Goal: Information Seeking & Learning: Find contact information

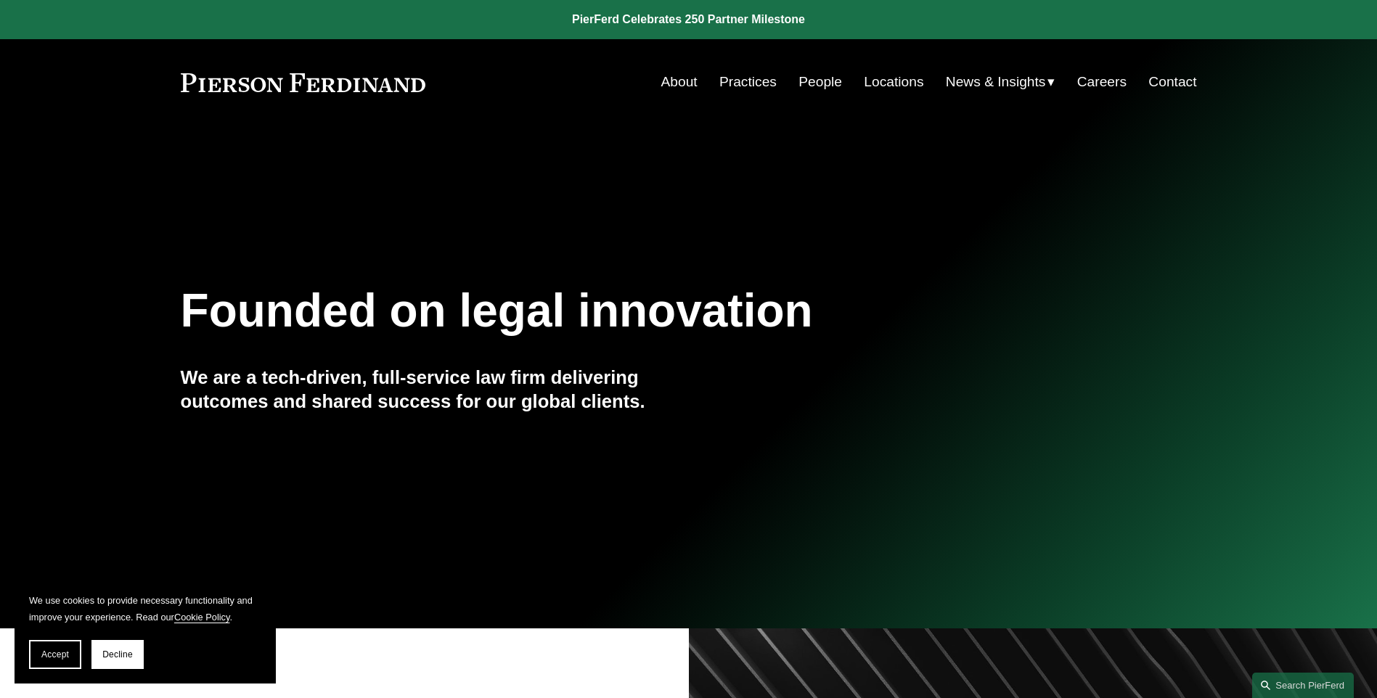
click at [806, 78] on link "People" at bounding box center [820, 82] width 44 height 28
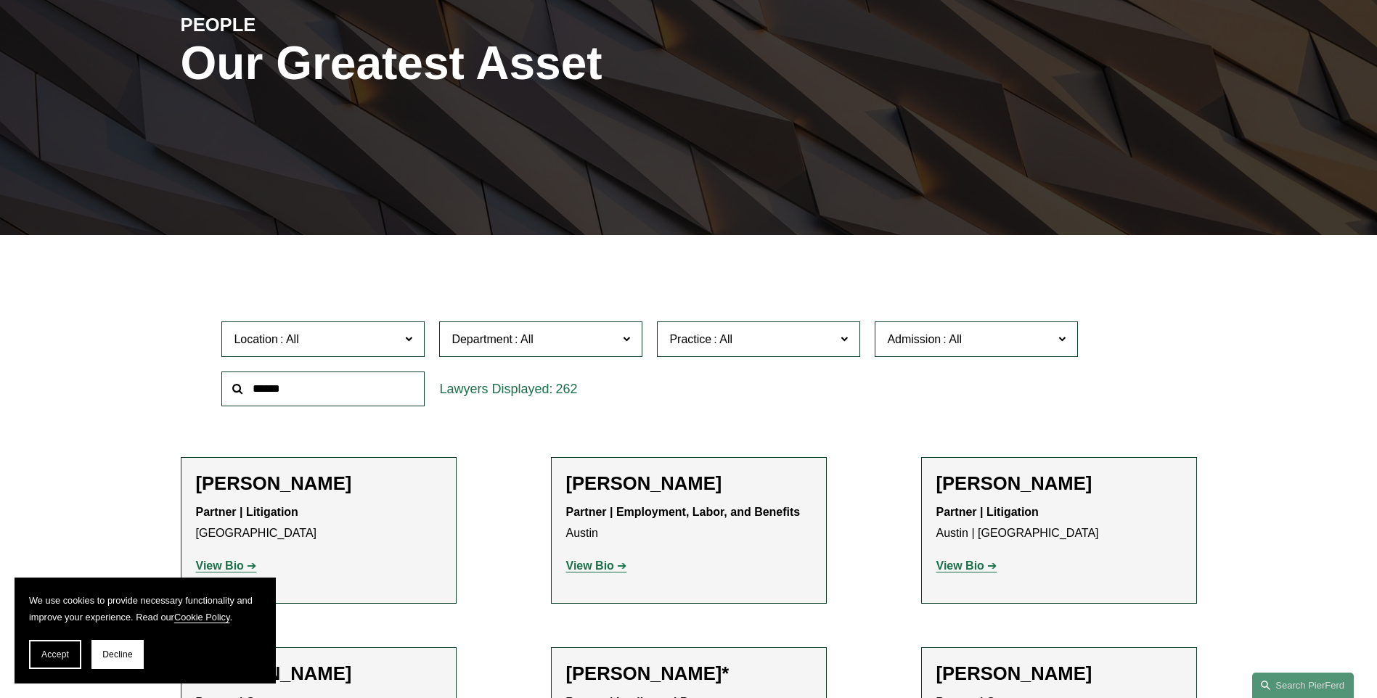
scroll to position [218, 0]
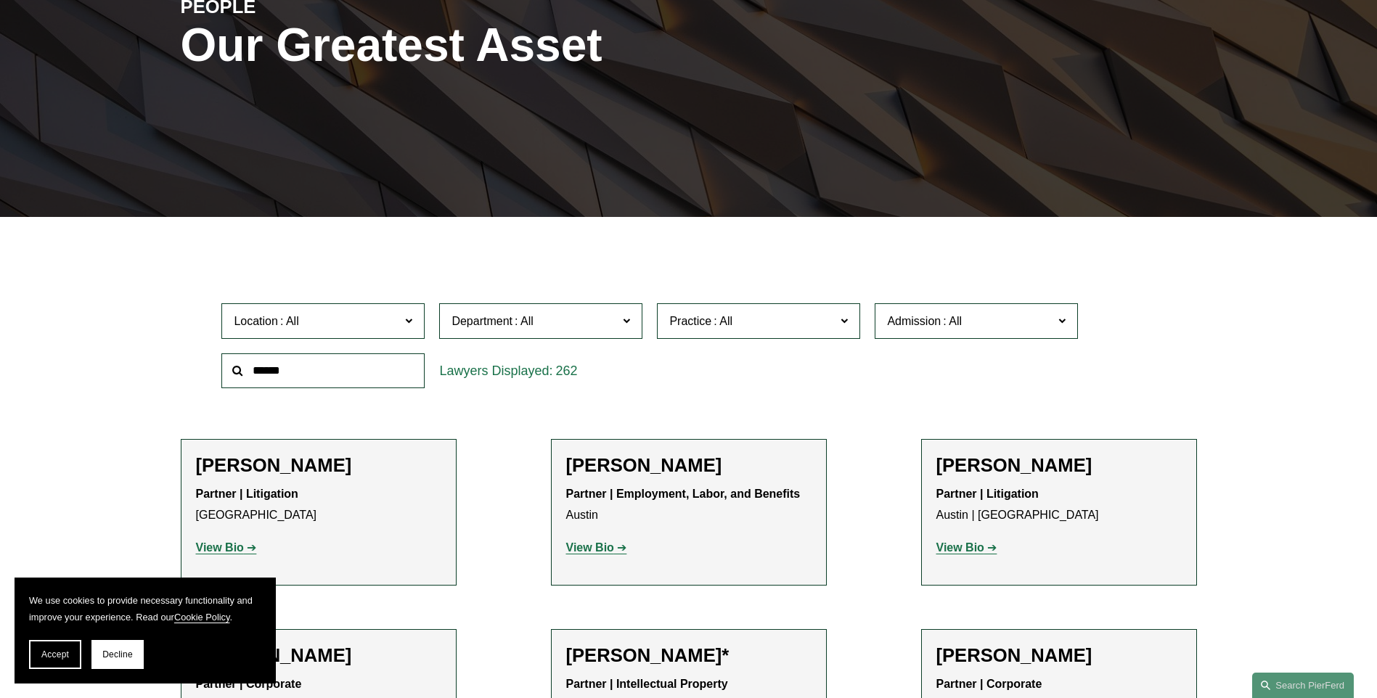
click at [350, 374] on input "text" at bounding box center [322, 371] width 203 height 36
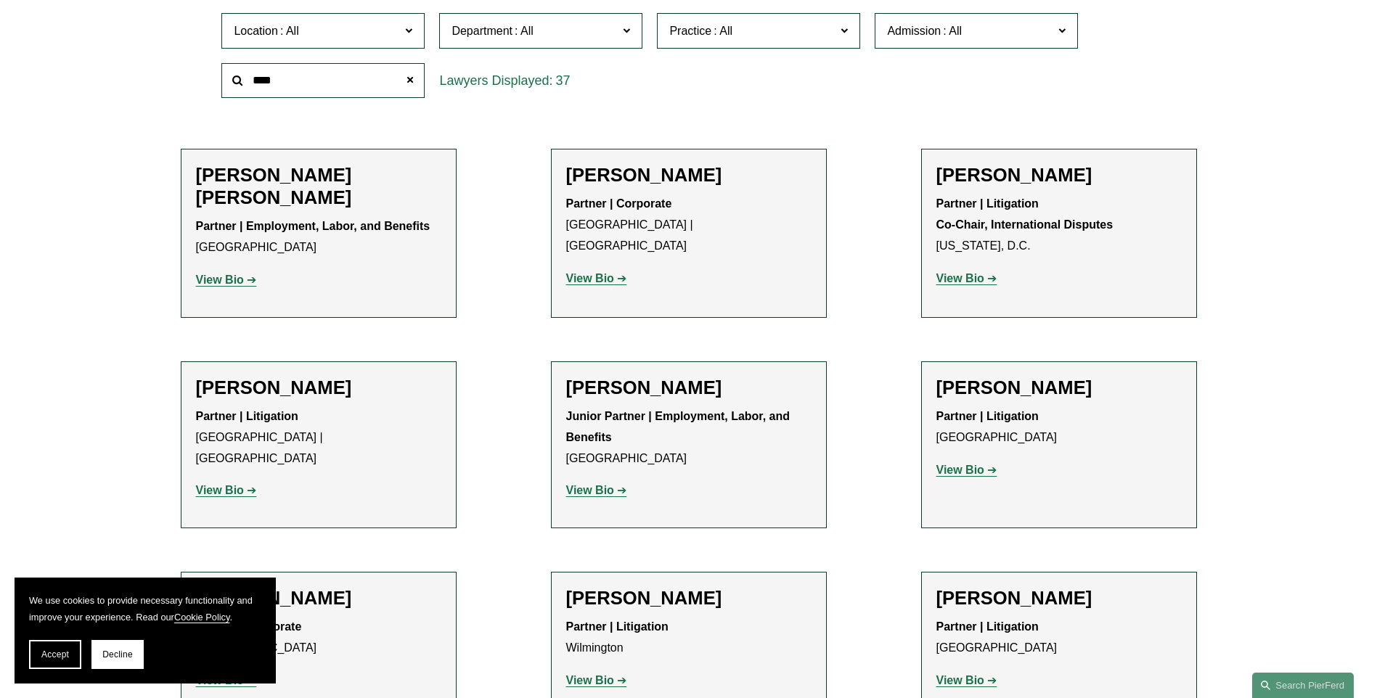
scroll to position [145, 0]
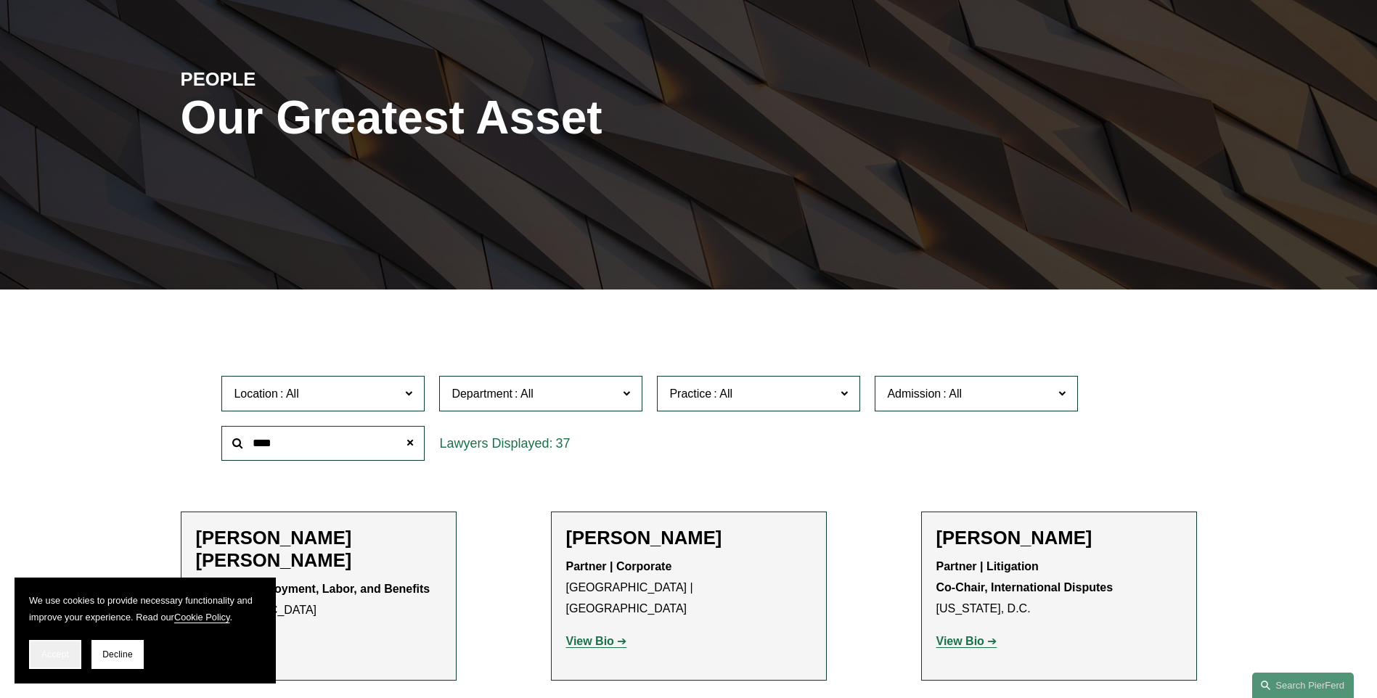
click at [54, 657] on span "Accept" at bounding box center [55, 655] width 28 height 10
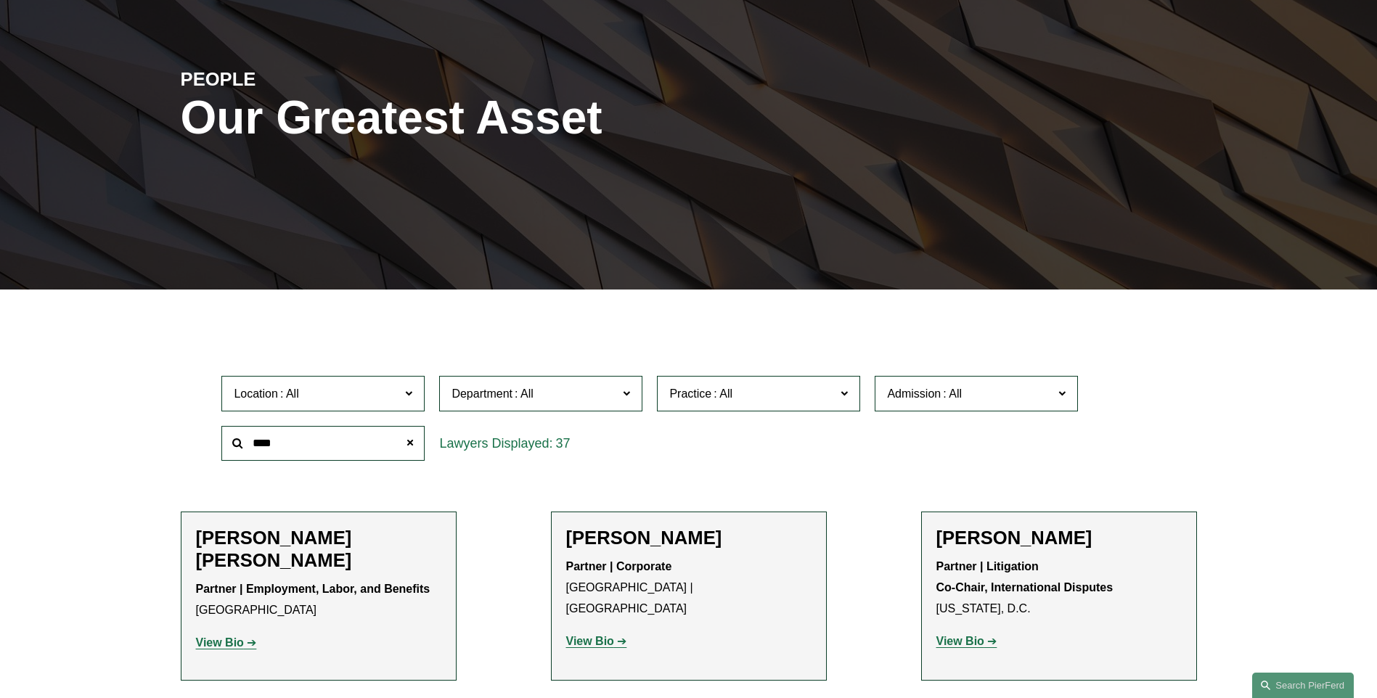
click at [288, 443] on input "****" at bounding box center [322, 444] width 203 height 36
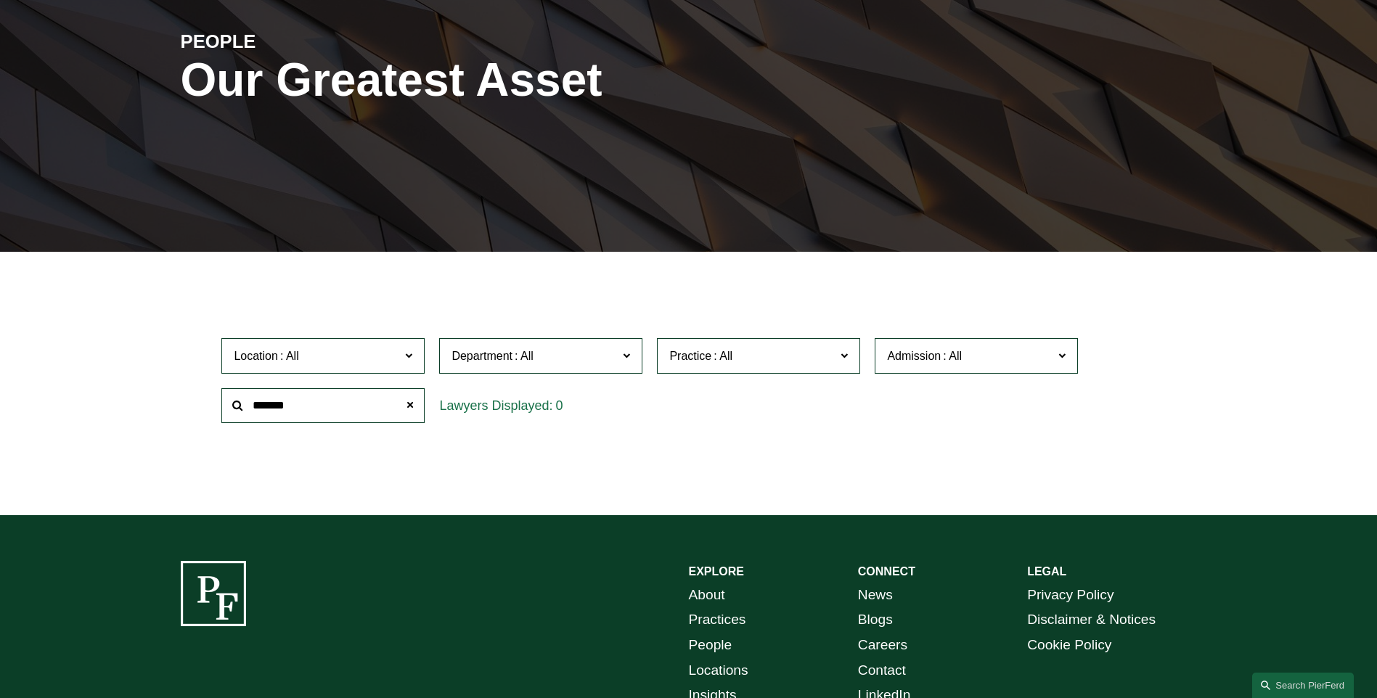
scroll to position [188, 0]
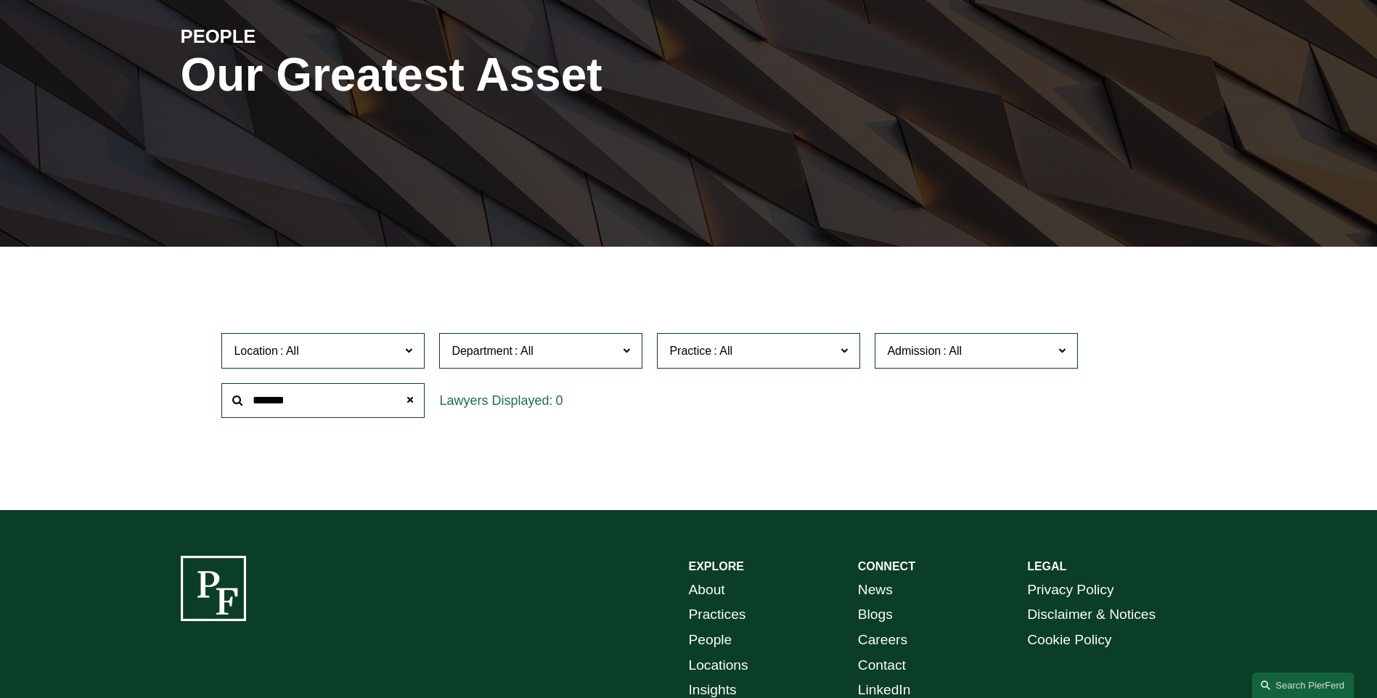
click at [341, 405] on input "*******" at bounding box center [322, 401] width 203 height 36
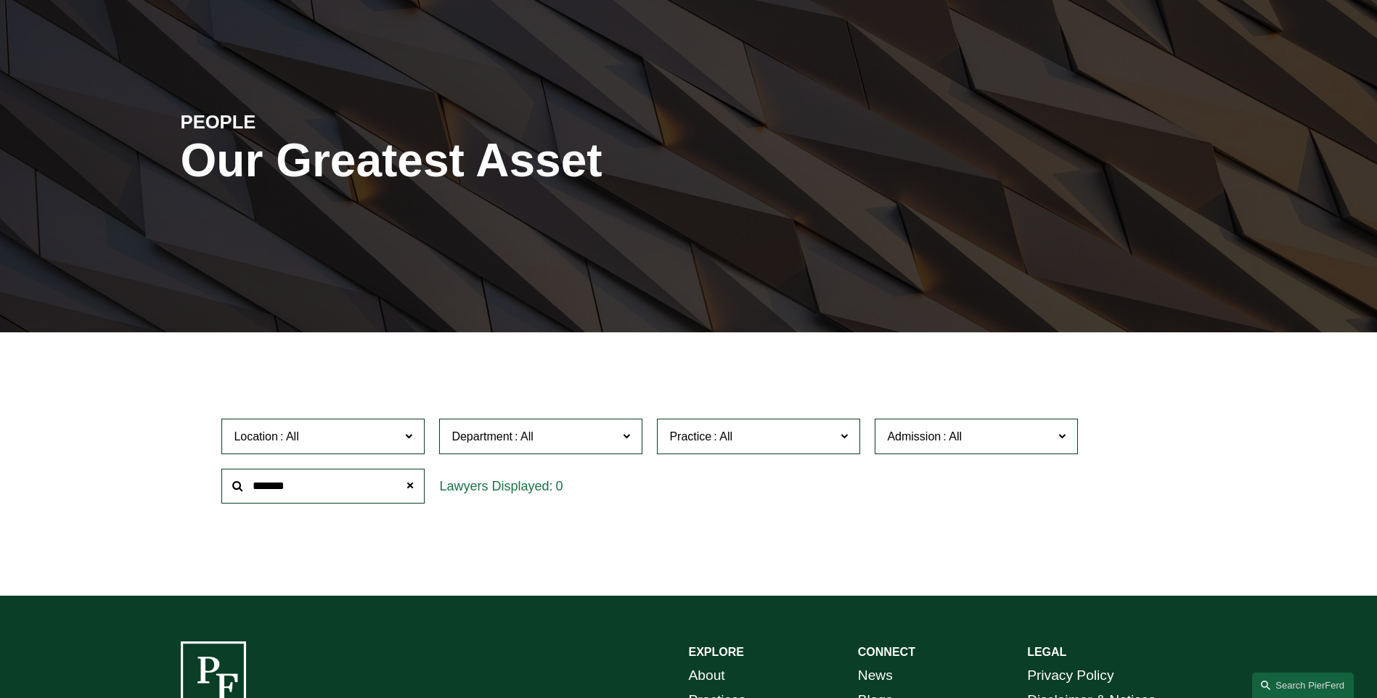
scroll to position [0, 0]
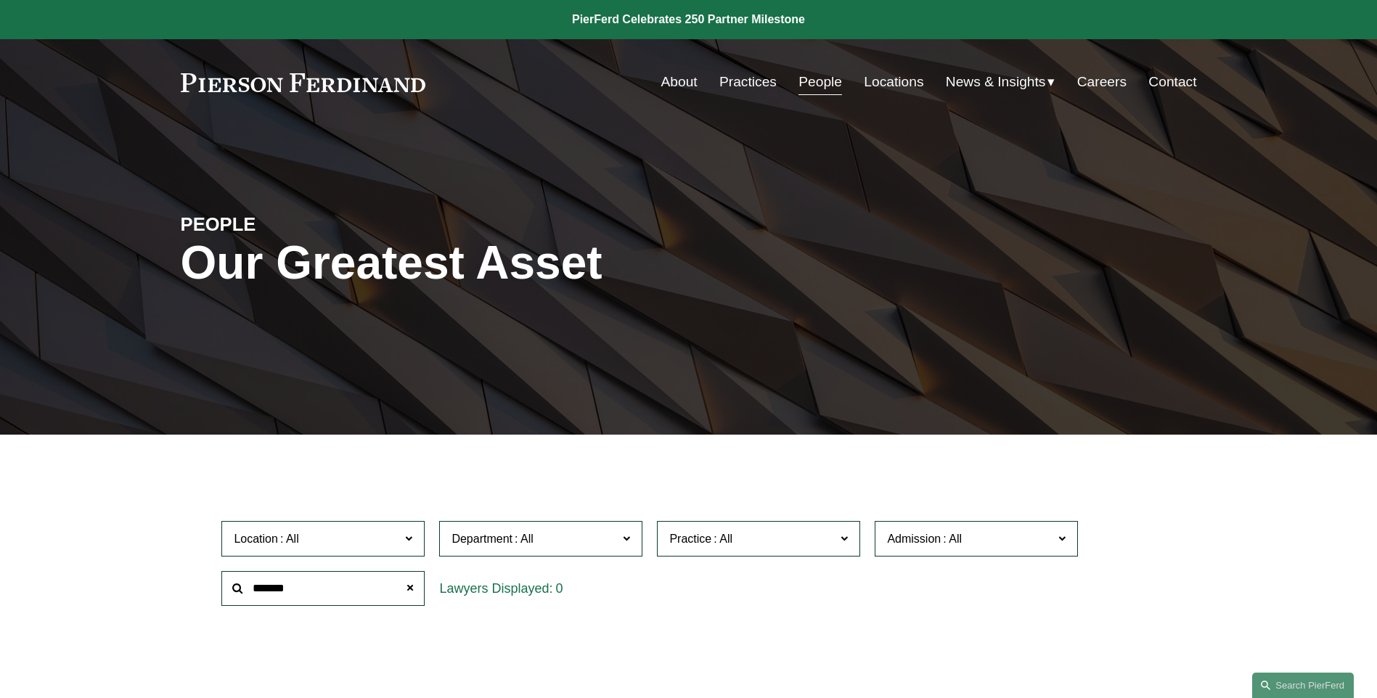
type input "*******"
click at [810, 81] on link "People" at bounding box center [820, 82] width 44 height 28
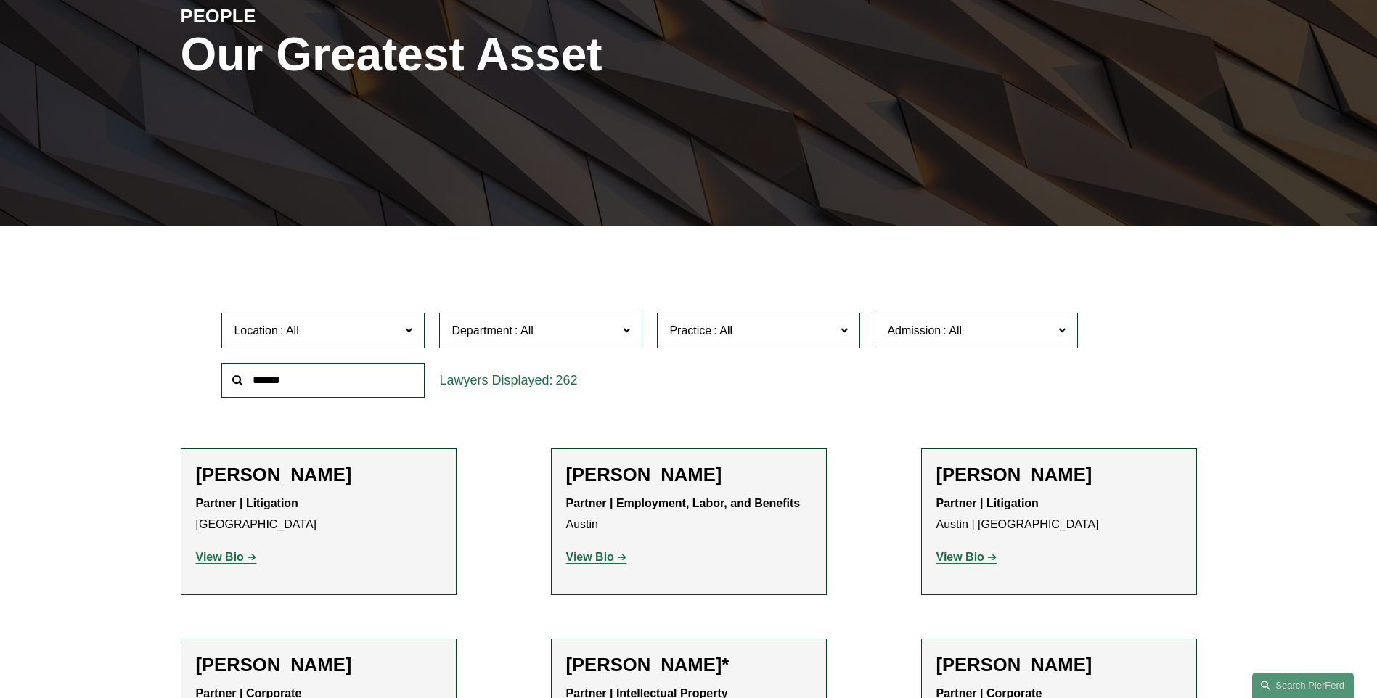
scroll to position [290, 0]
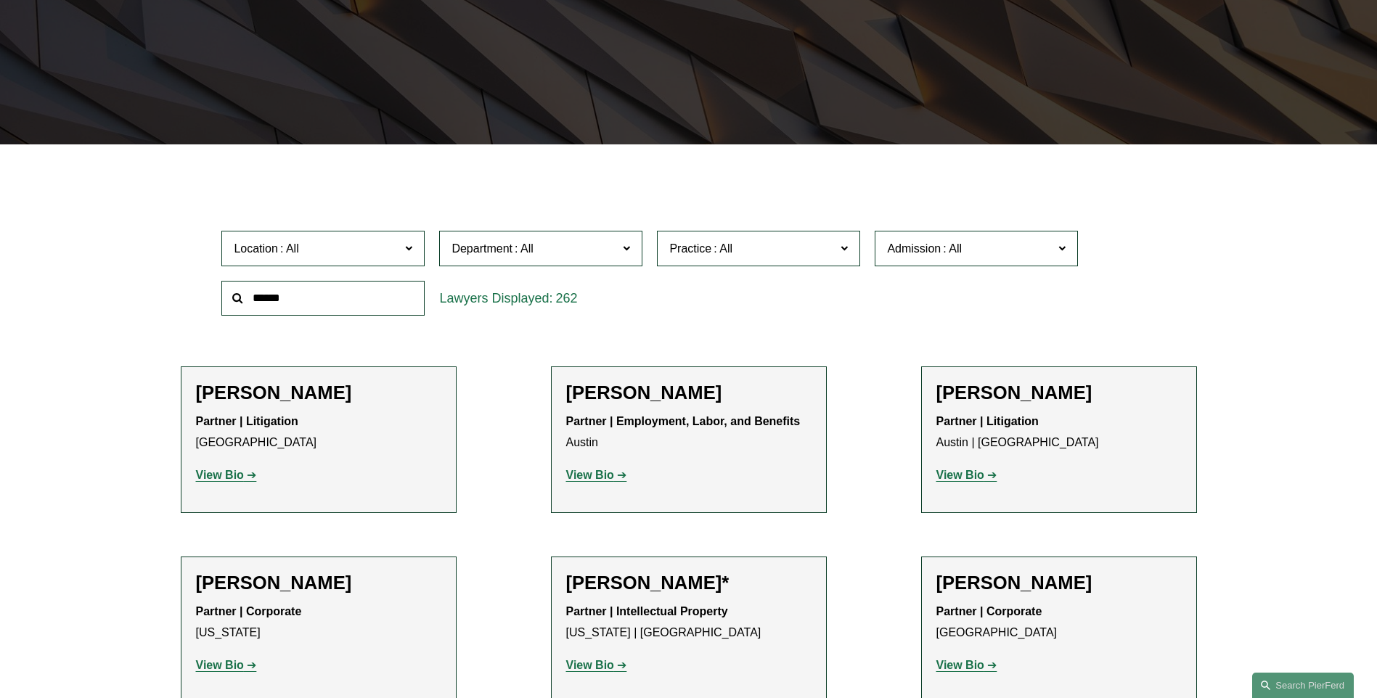
click at [847, 250] on span at bounding box center [843, 247] width 7 height 19
click at [0, 0] on link "Cyber, Privacy & Technology" at bounding box center [0, 0] width 0 height 0
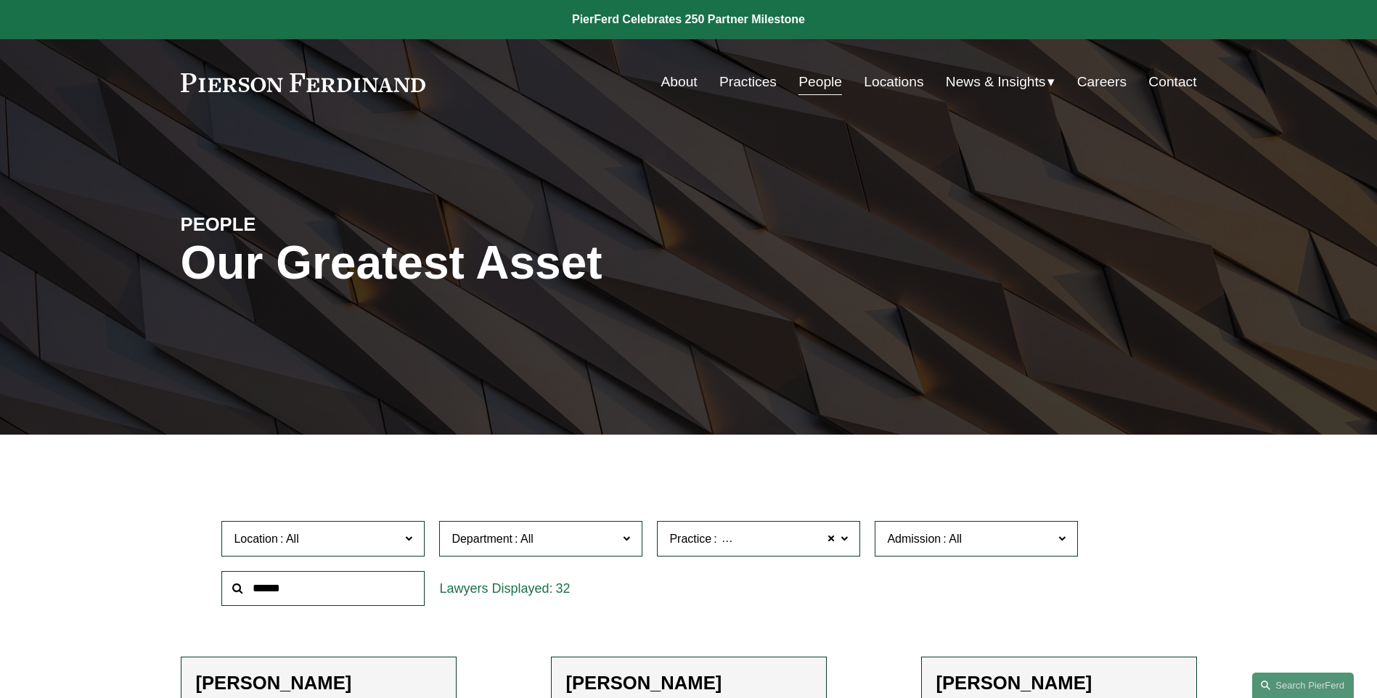
click at [744, 536] on span "Cyber, Privacy & Technology" at bounding box center [792, 539] width 147 height 19
click at [0, 0] on link "Information Security" at bounding box center [0, 0] width 0 height 0
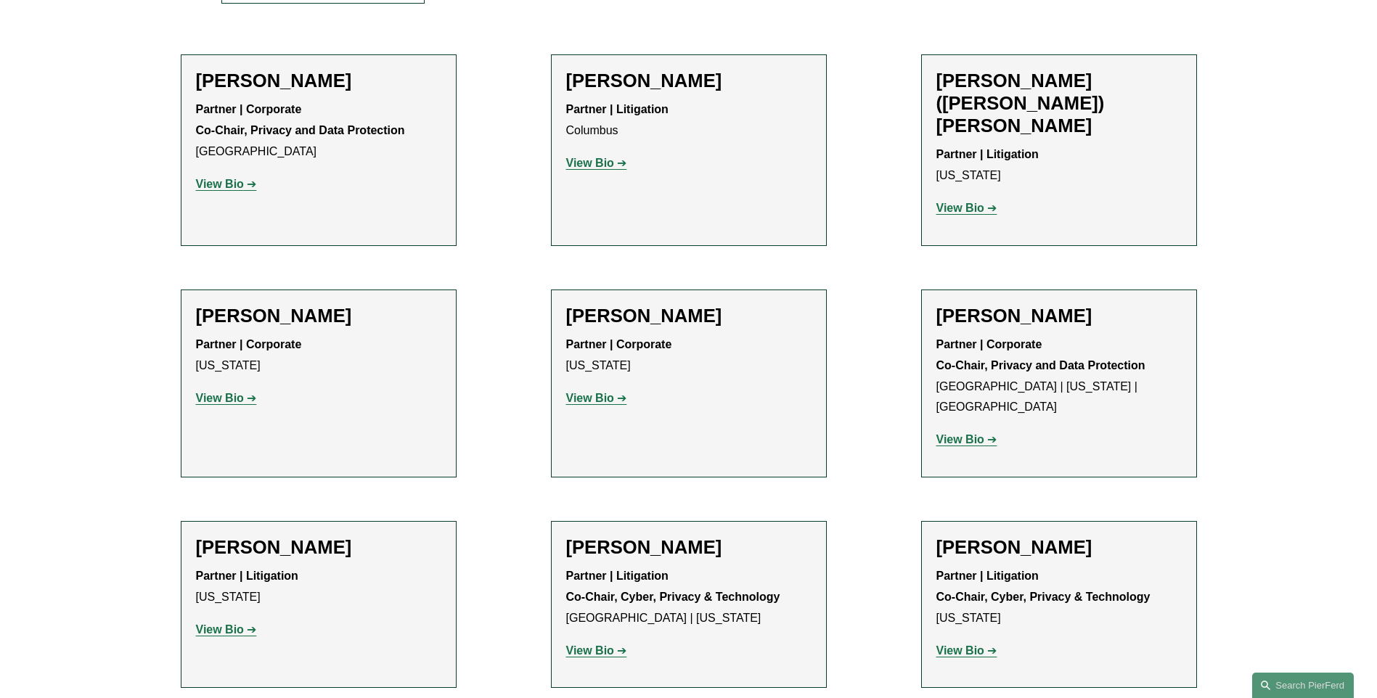
scroll to position [652, 0]
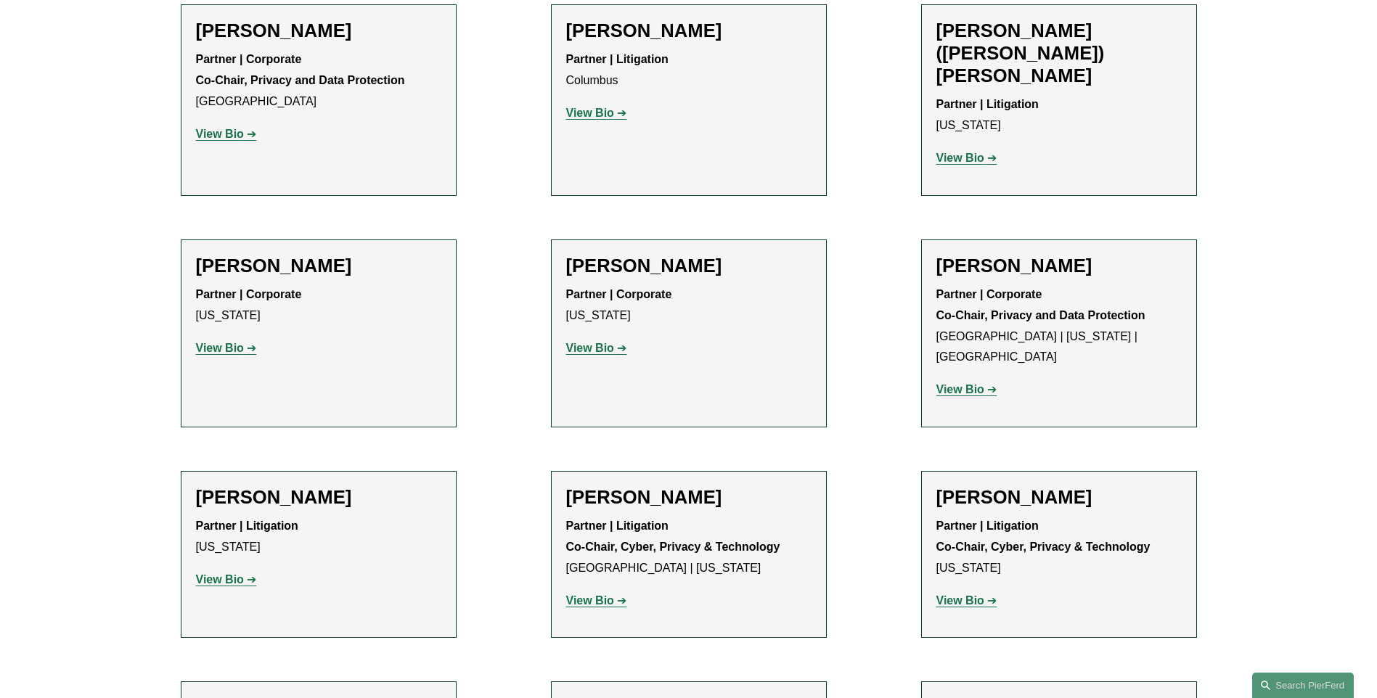
click at [210, 573] on strong "View Bio" at bounding box center [220, 579] width 48 height 12
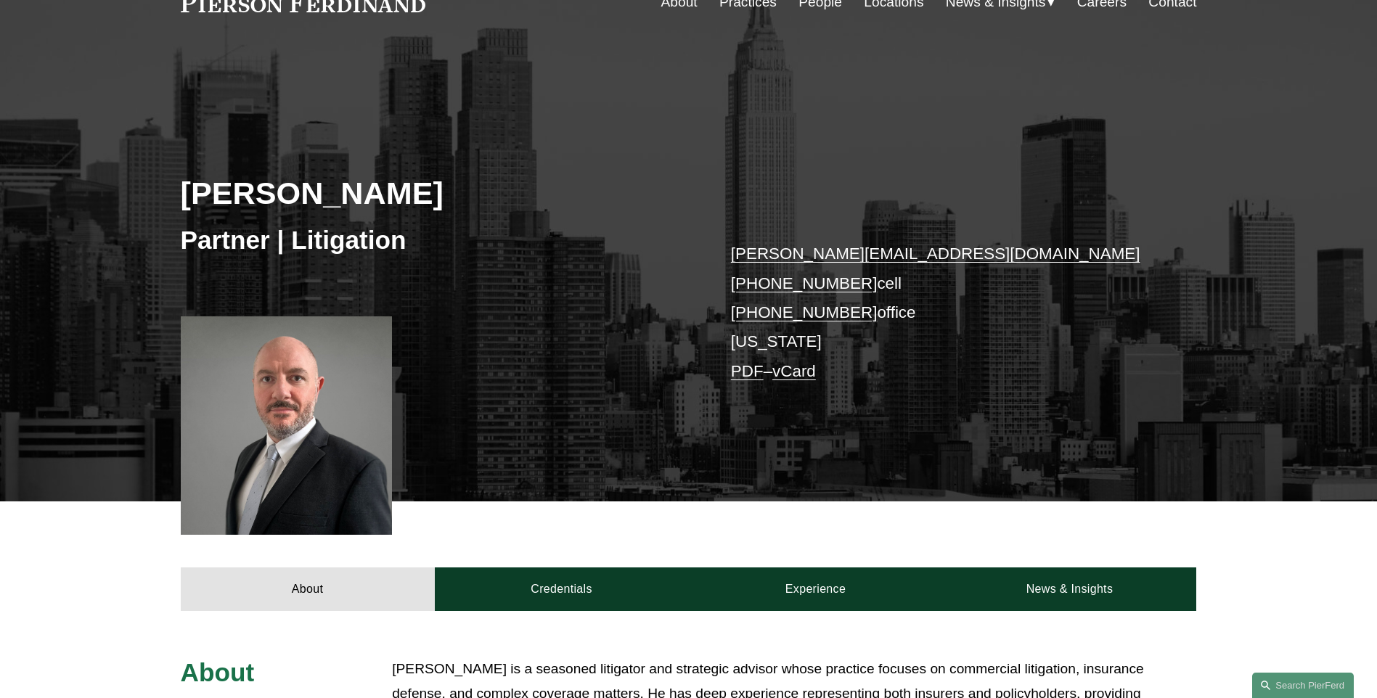
scroll to position [218, 0]
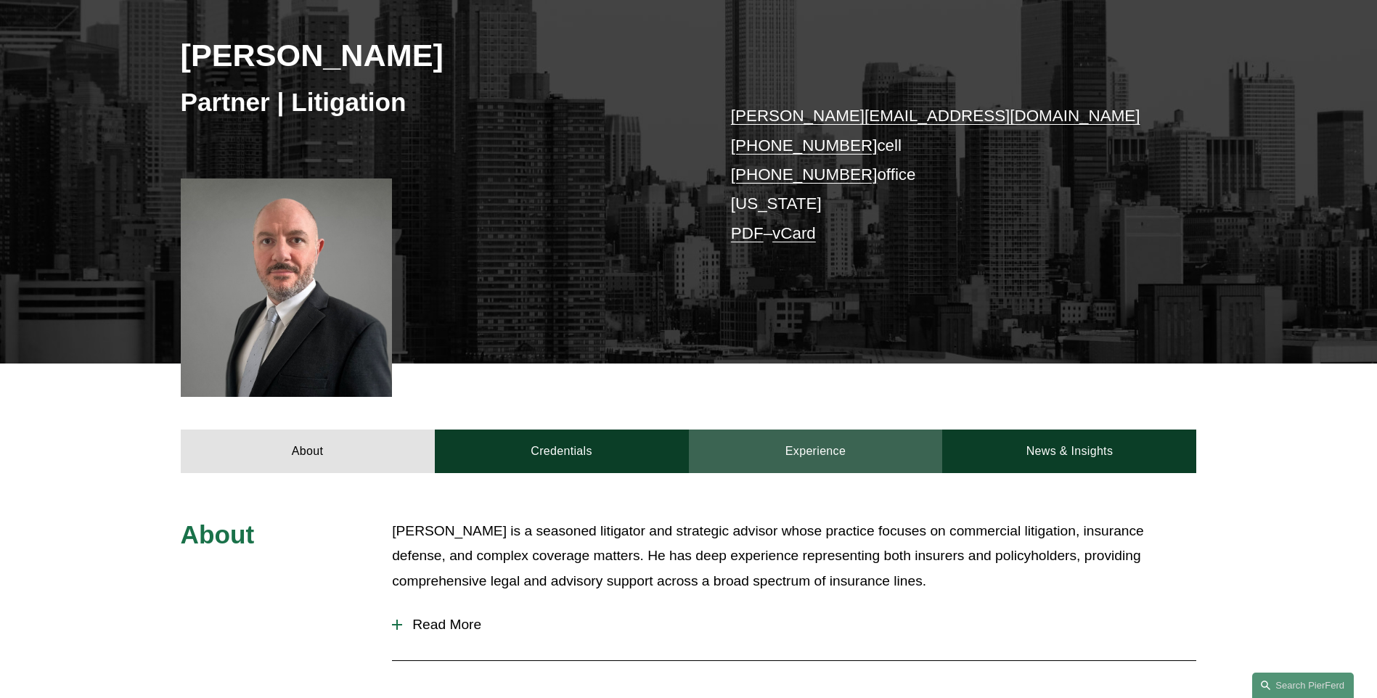
click at [776, 448] on link "Experience" at bounding box center [816, 452] width 254 height 44
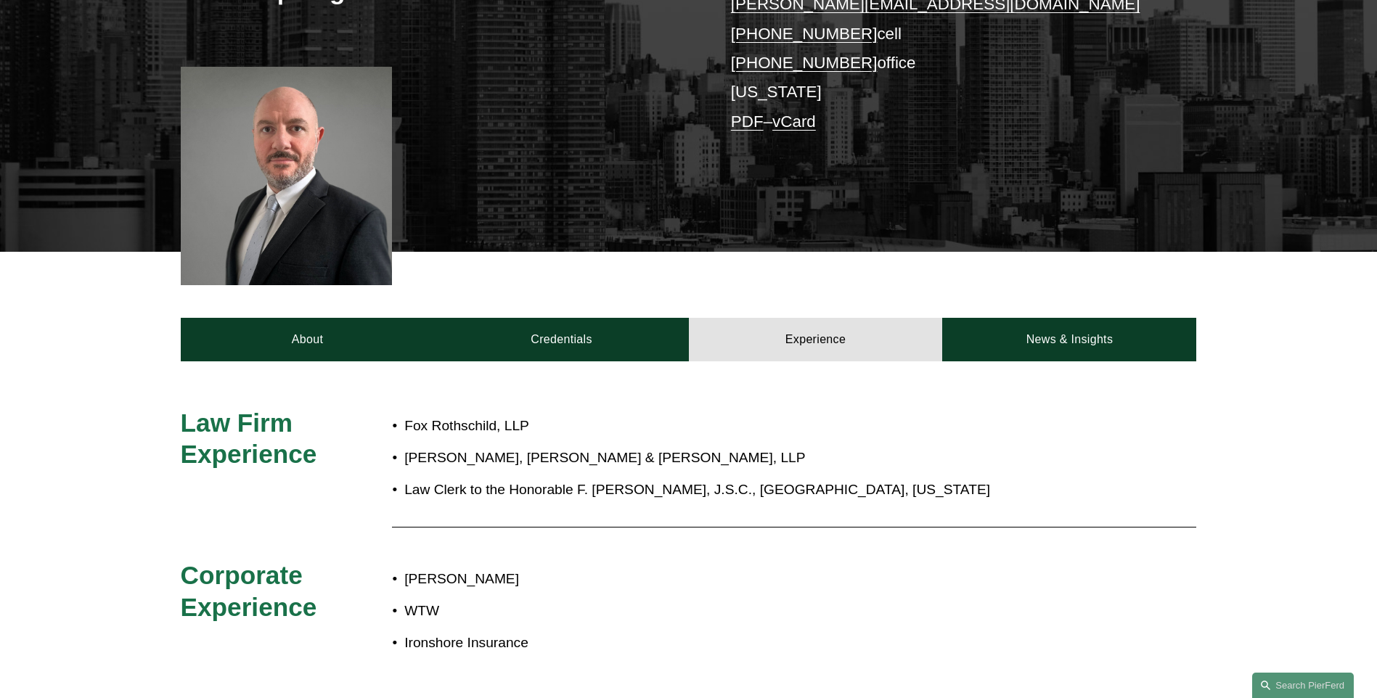
scroll to position [290, 0]
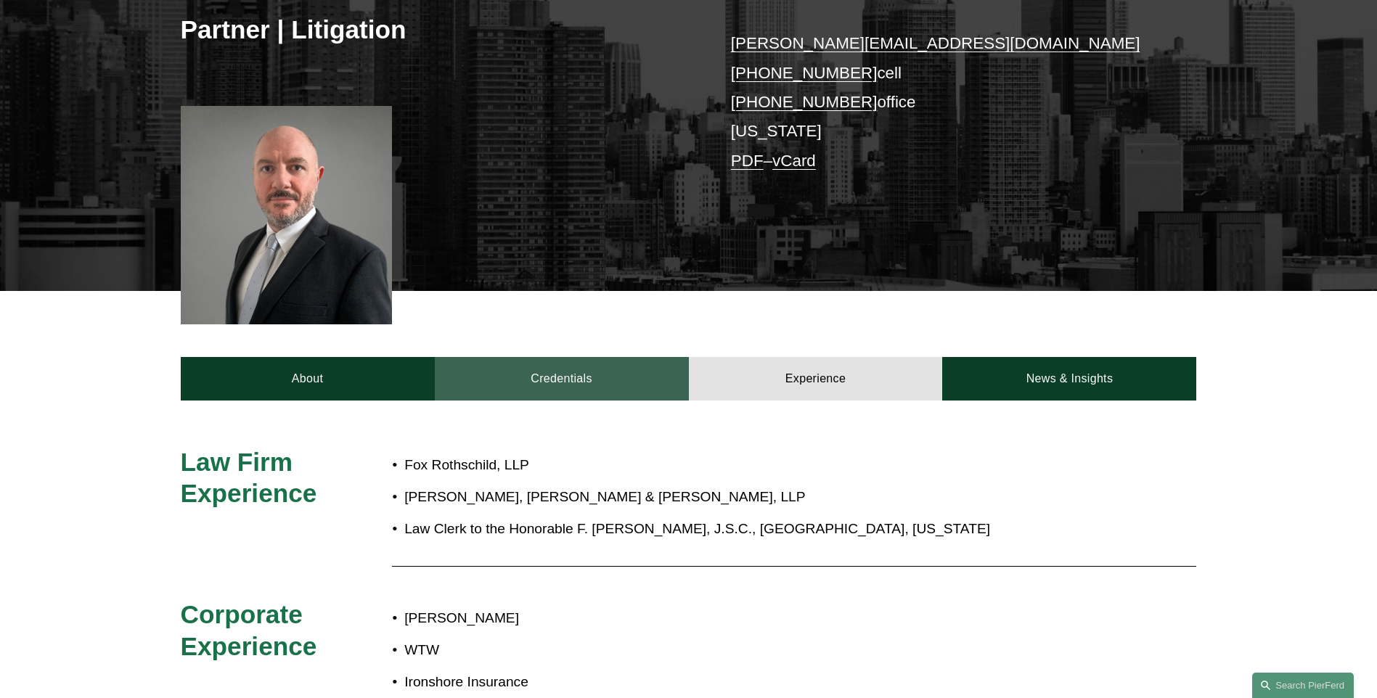
click at [573, 371] on link "Credentials" at bounding box center [562, 379] width 254 height 44
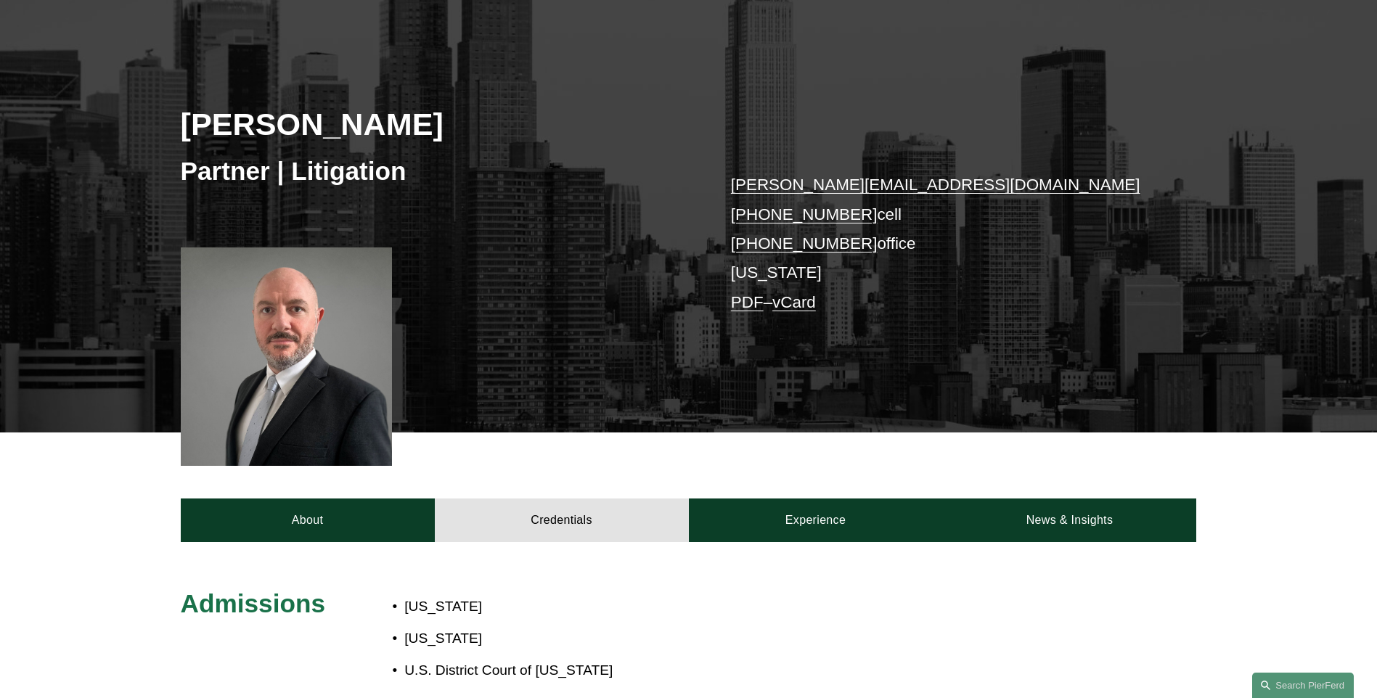
scroll to position [145, 0]
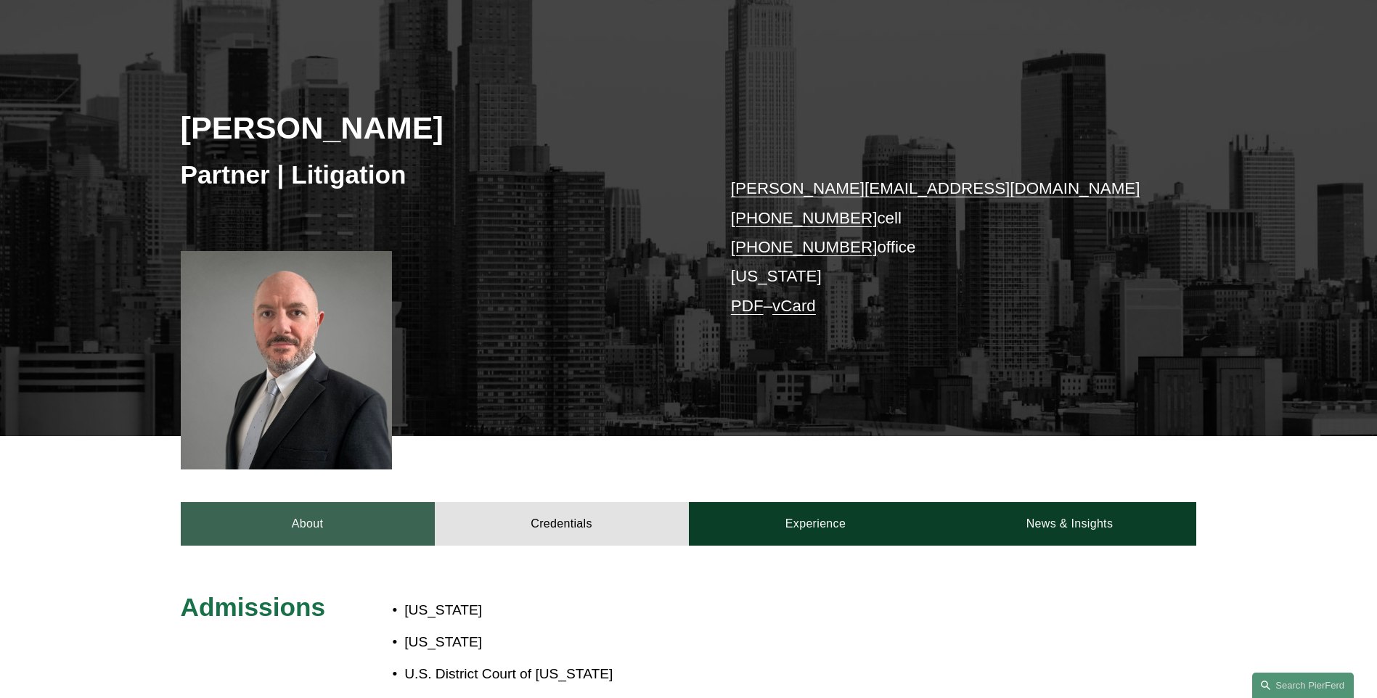
click at [347, 522] on link "About" at bounding box center [308, 524] width 254 height 44
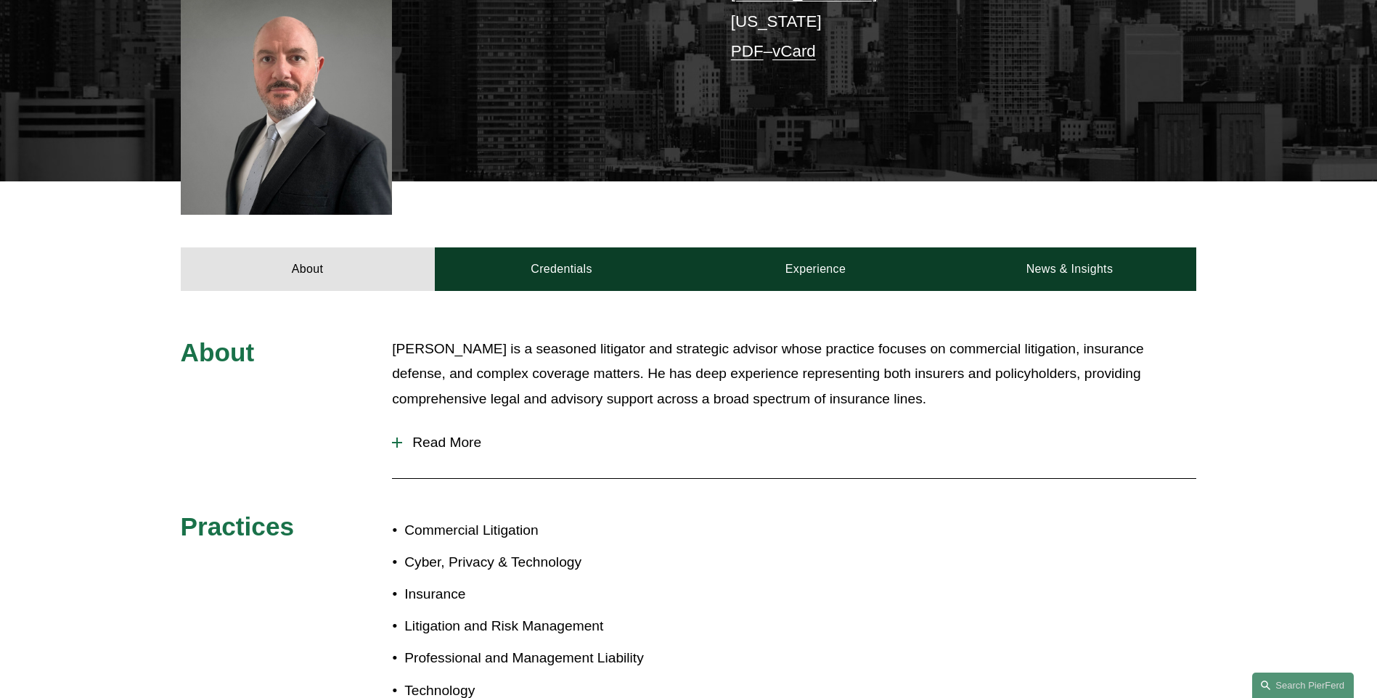
scroll to position [435, 0]
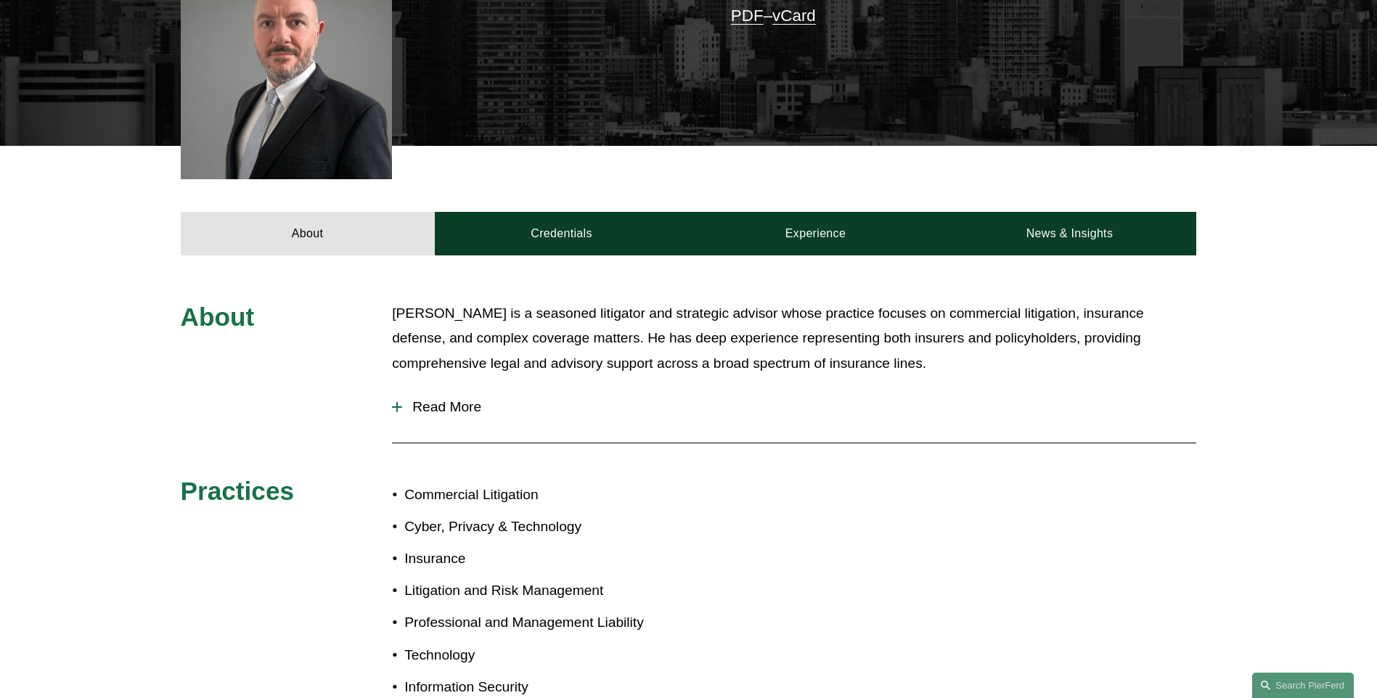
click at [398, 405] on div at bounding box center [397, 407] width 10 height 10
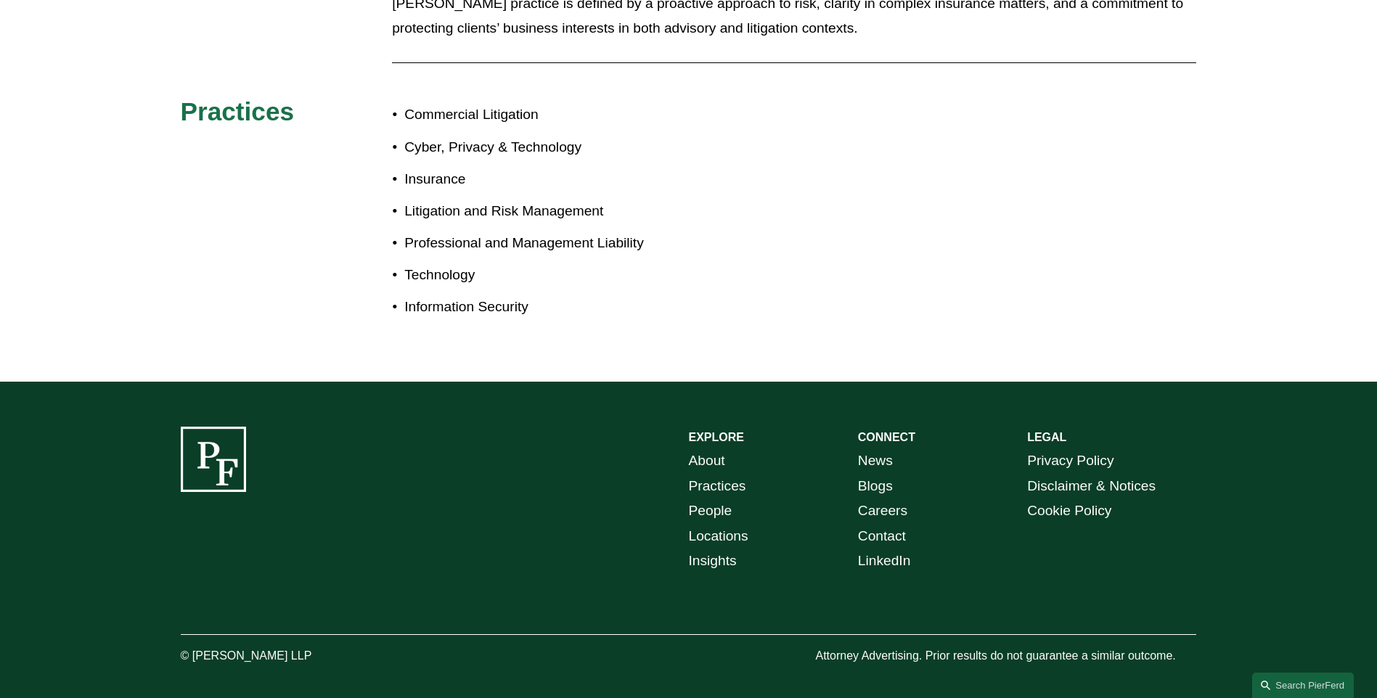
scroll to position [1287, 0]
